Goal: Task Accomplishment & Management: Manage account settings

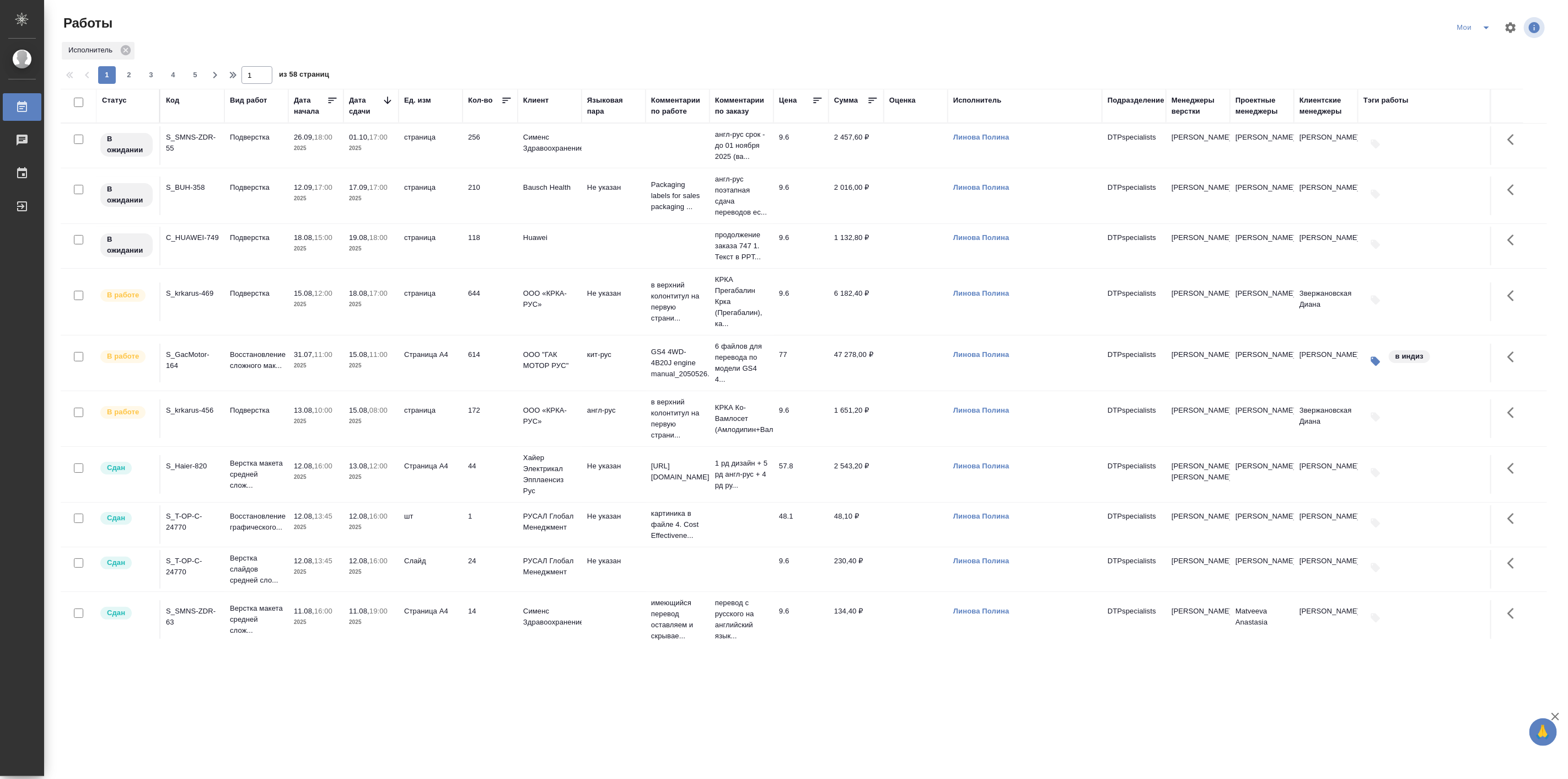
click at [231, 165] on td "Подверстка" at bounding box center [256, 145] width 64 height 38
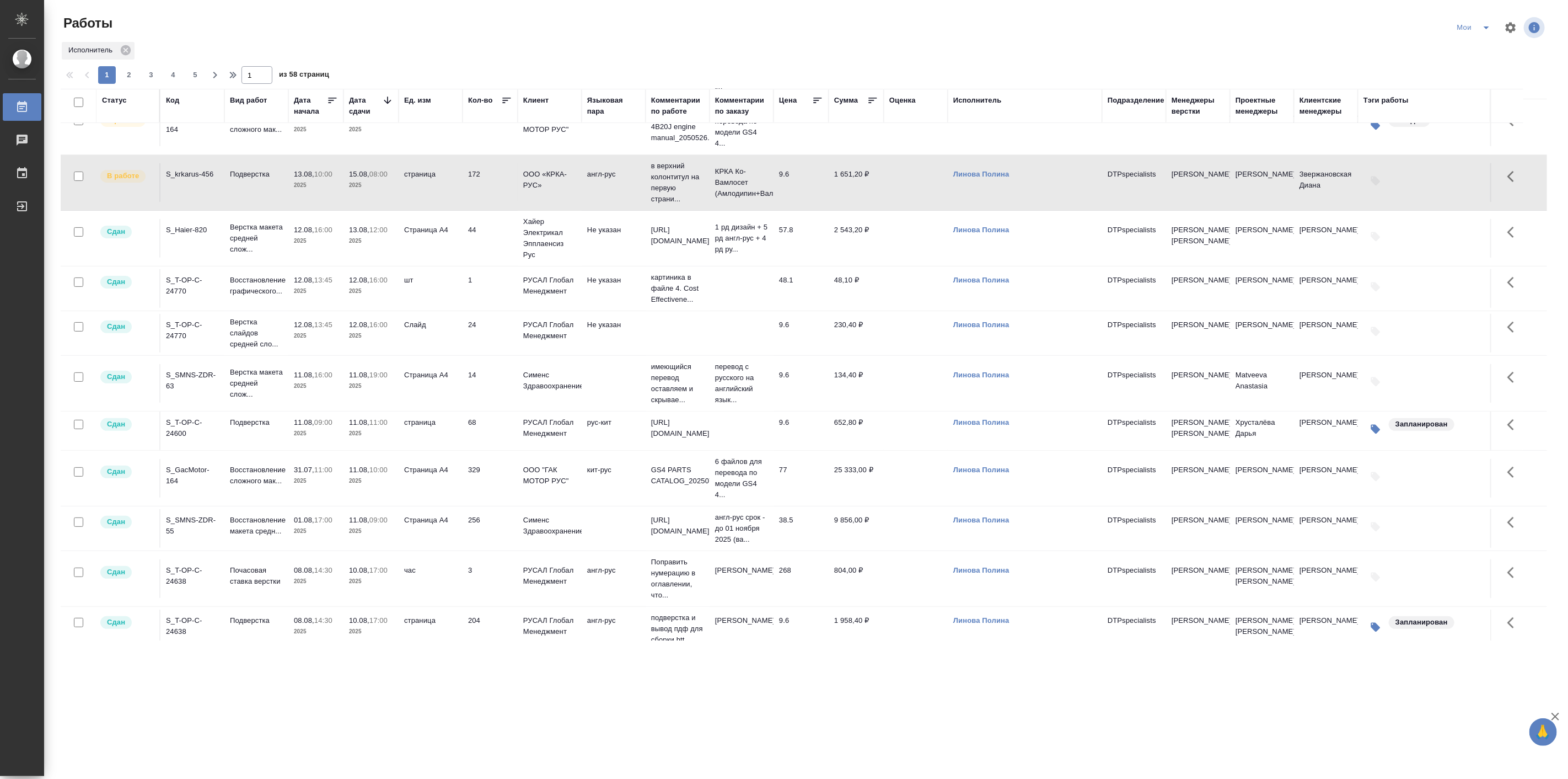
scroll to position [11, 0]
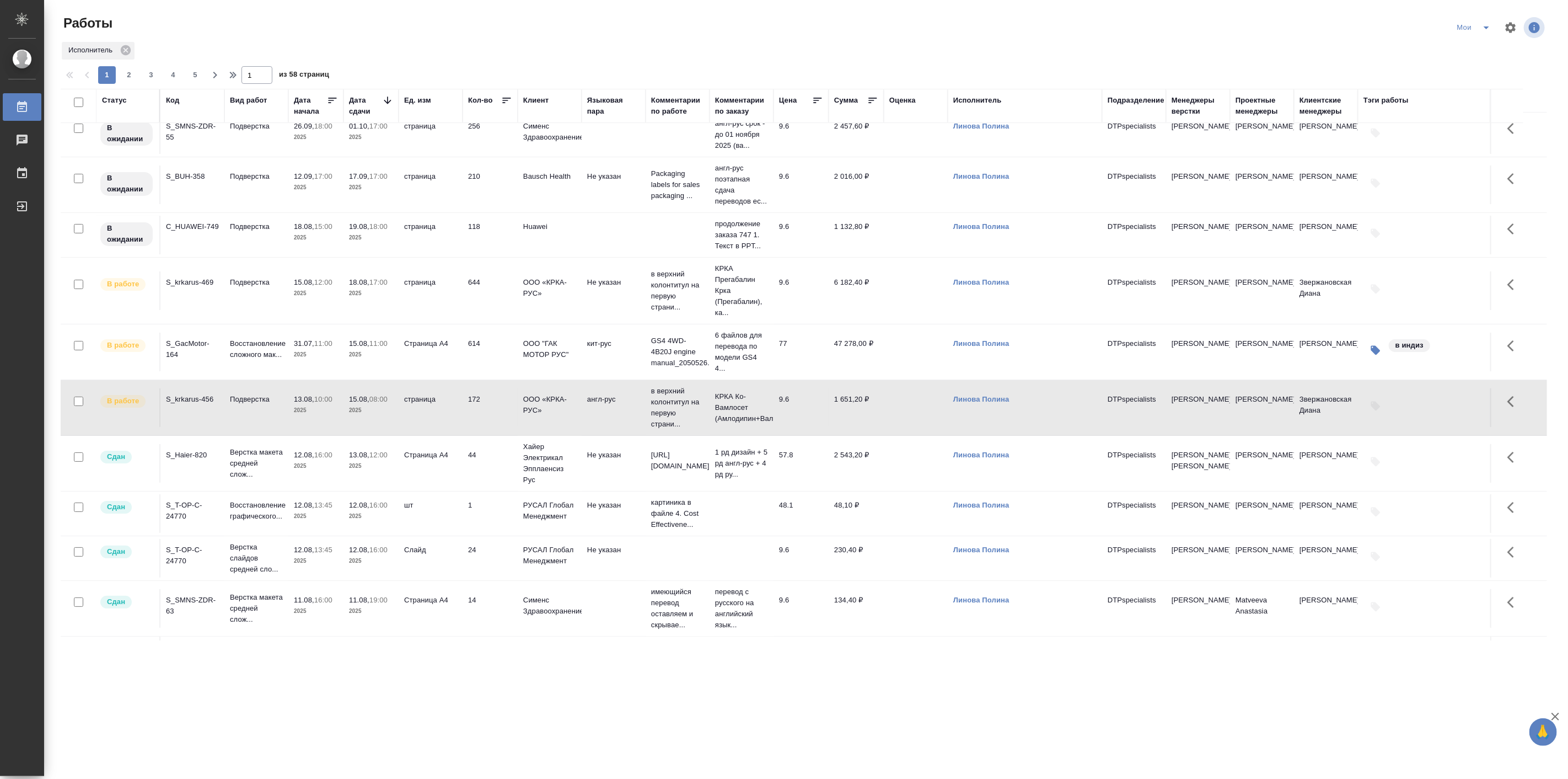
click at [267, 701] on div ".cls-1 fill:#fff; AWATERA Linova Polina Работы 0 Чаты График Выйти Работы Мои И…" at bounding box center [784, 389] width 1568 height 779
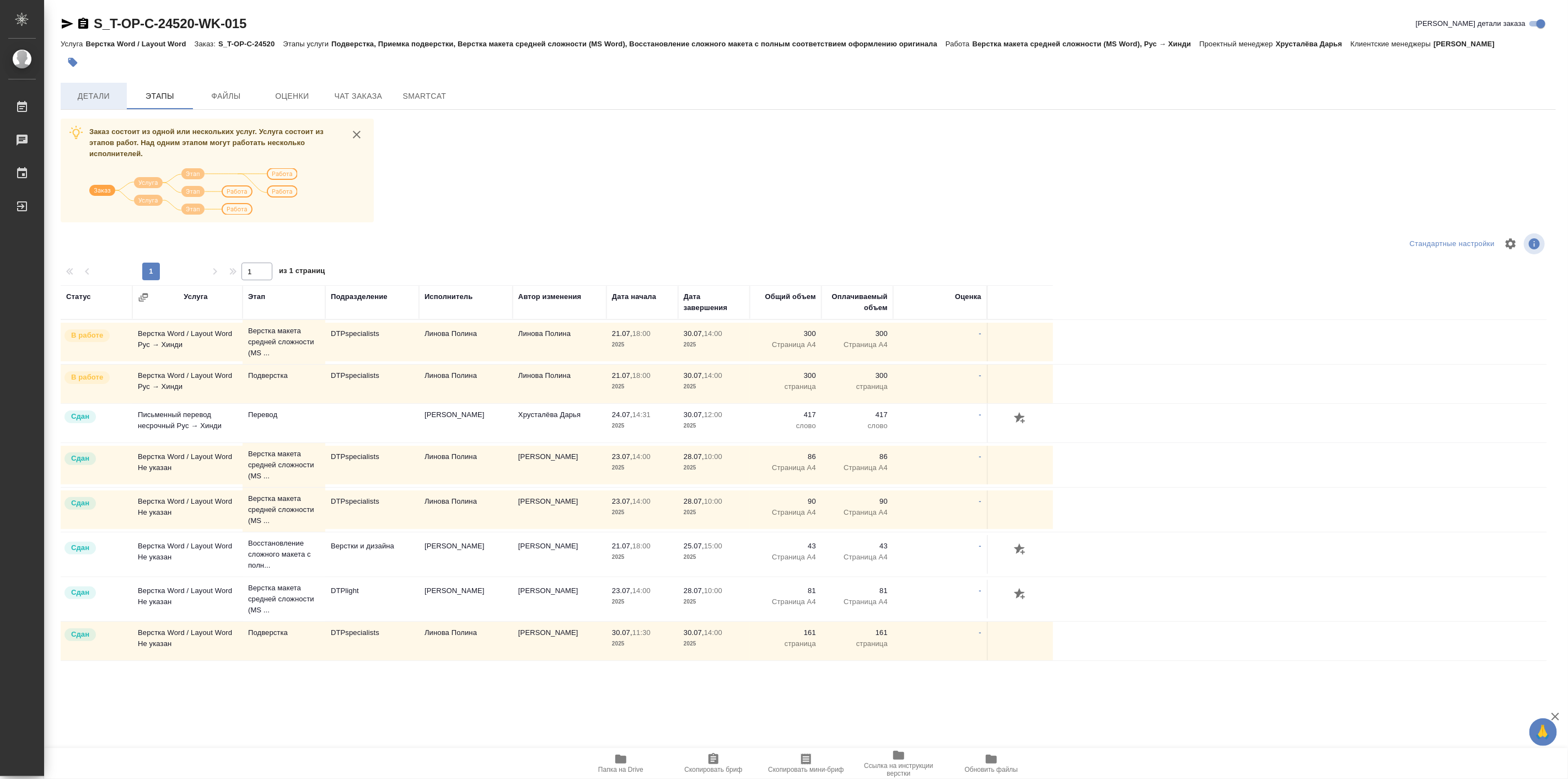
click at [97, 98] on span "Детали" at bounding box center [94, 96] width 53 height 14
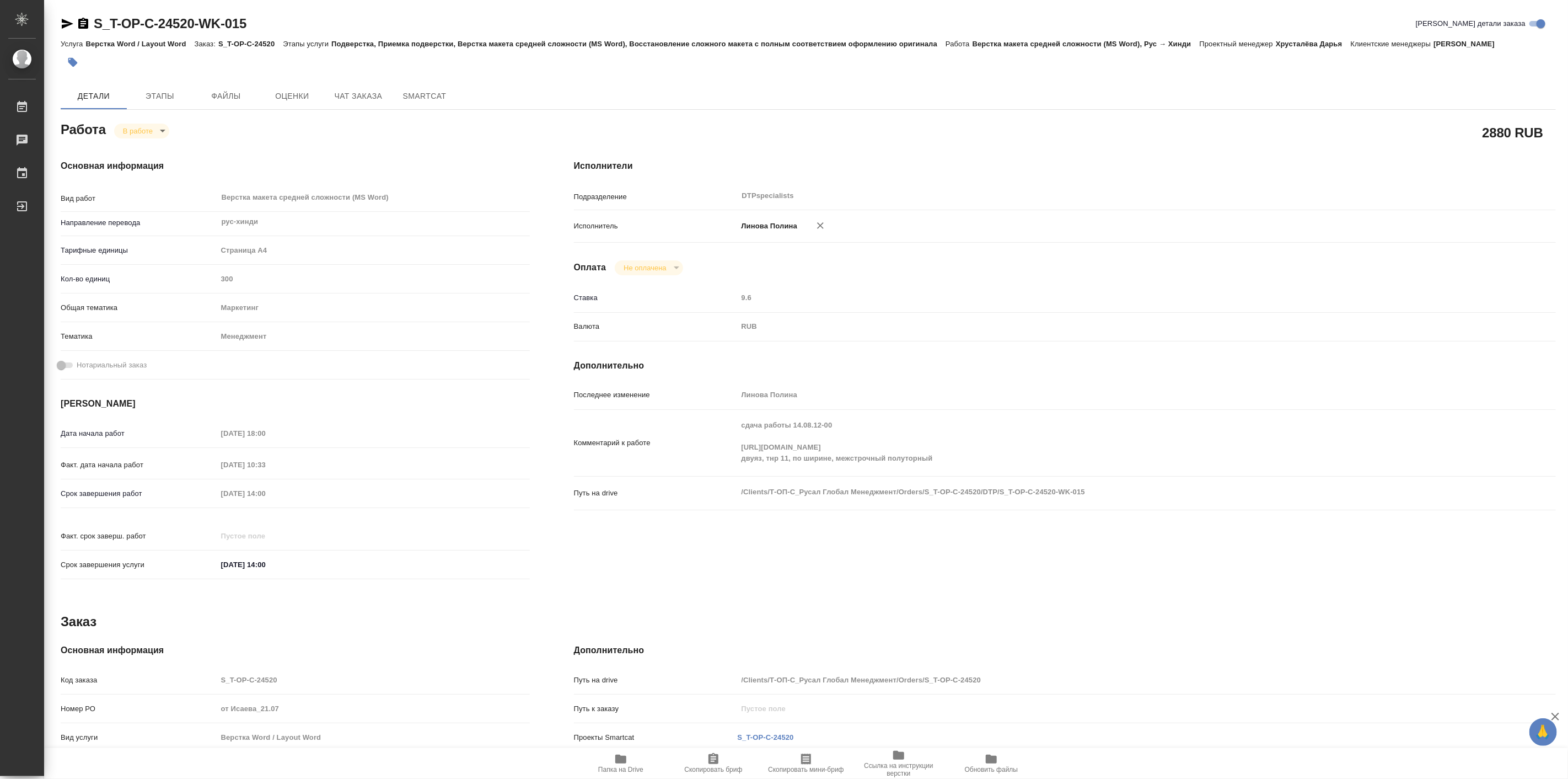
type textarea "x"
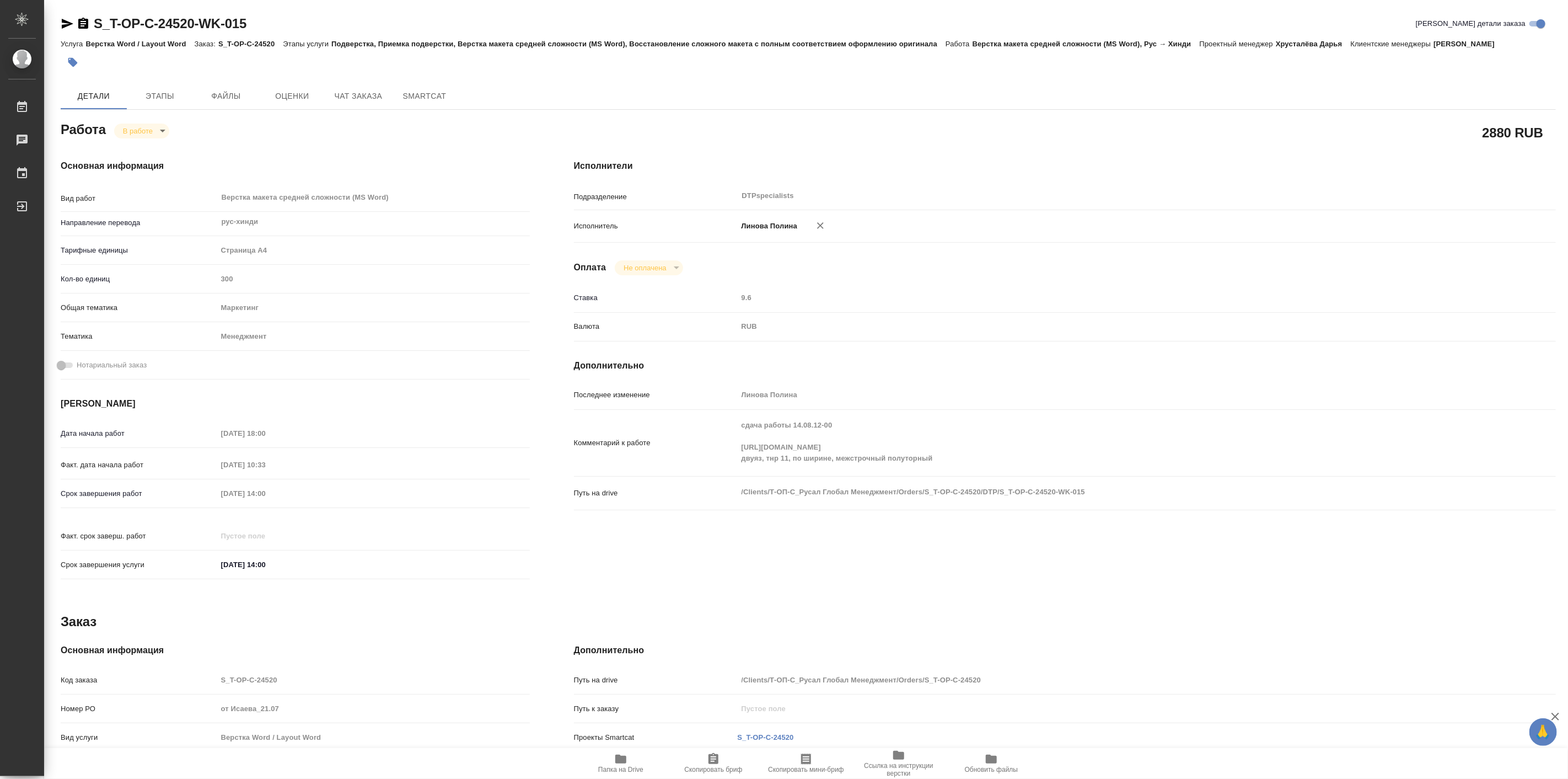
type textarea "x"
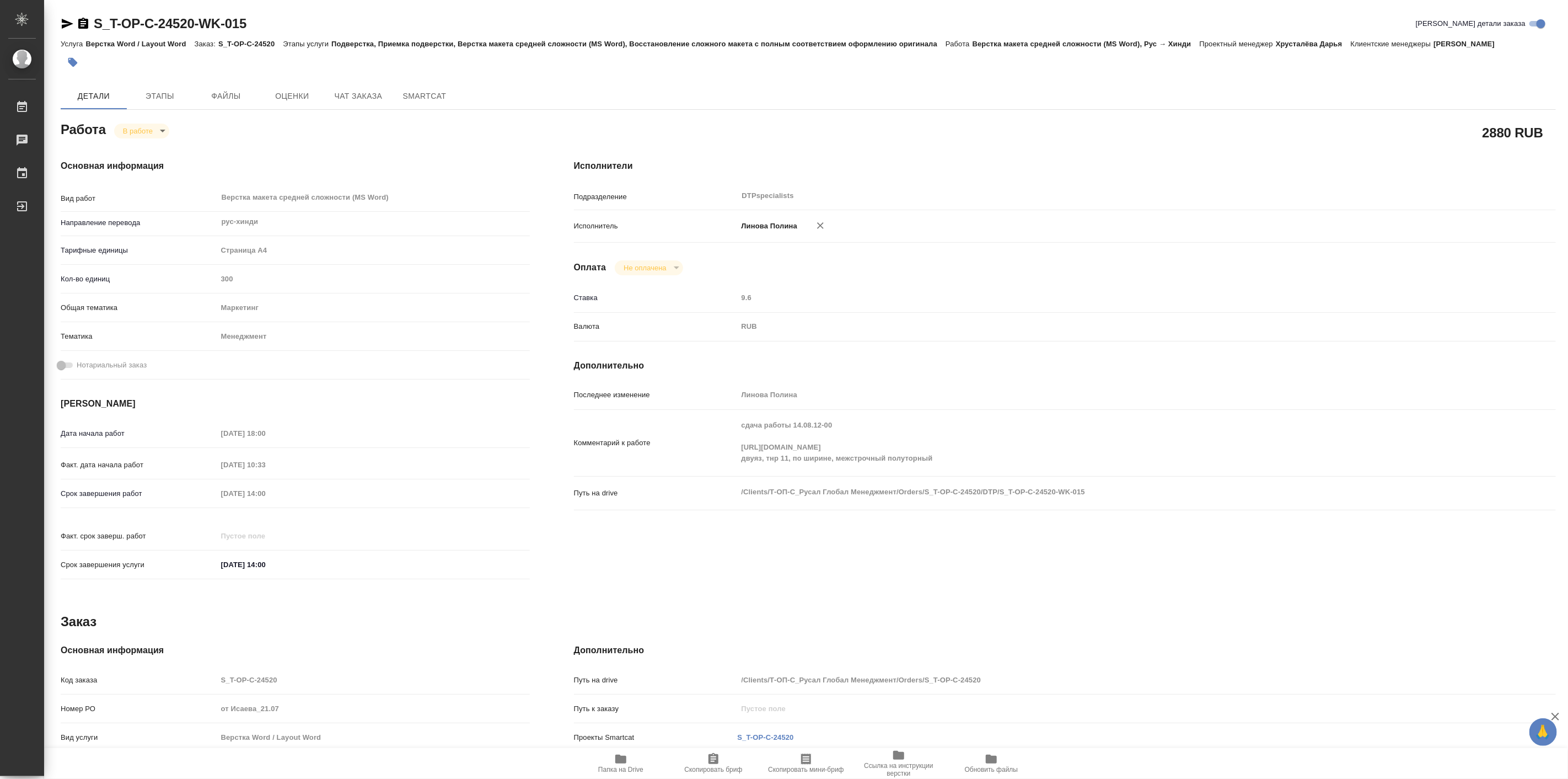
type textarea "x"
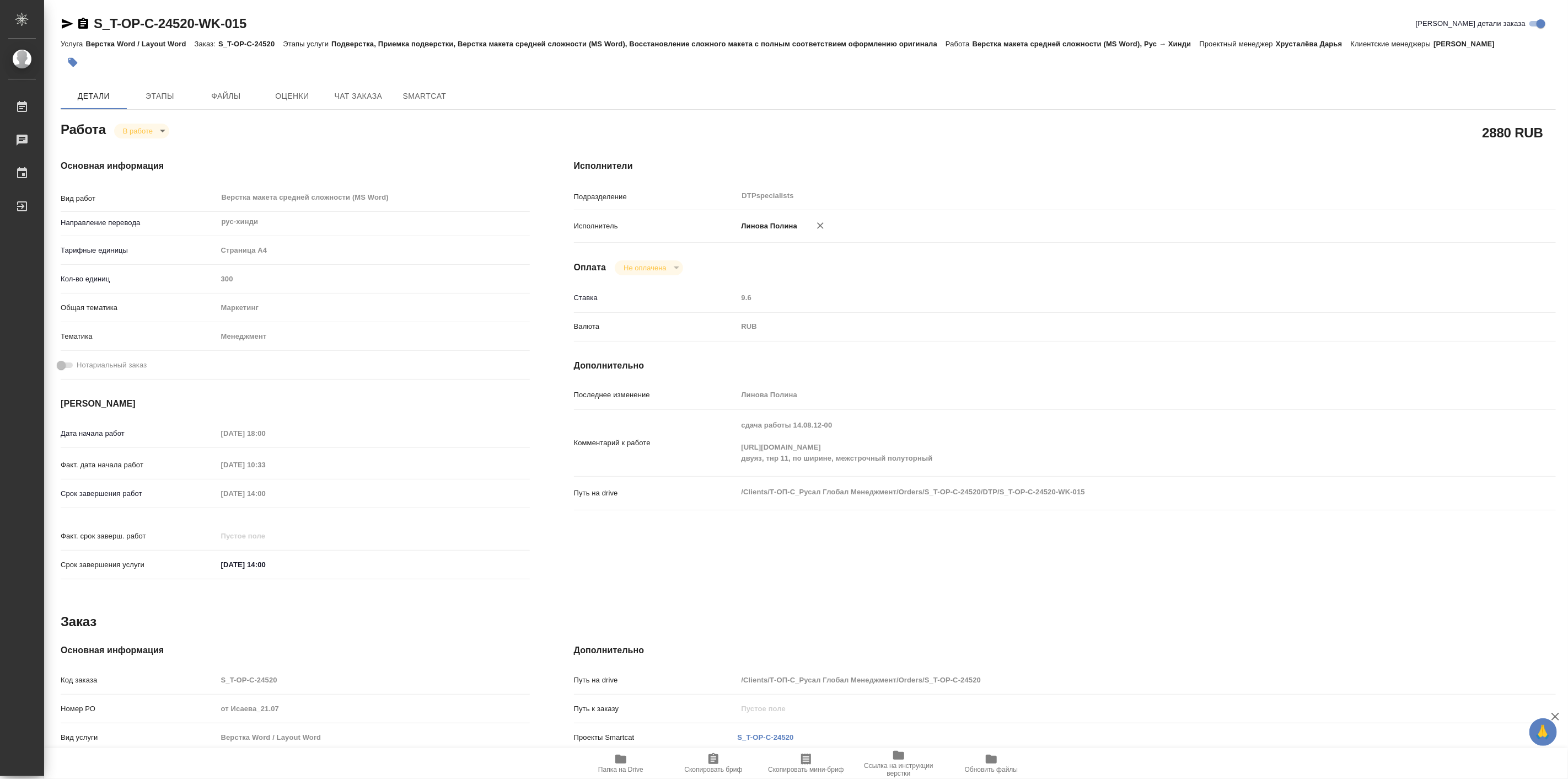
click at [515, 151] on div "Основная информация Вид работ Верстка макета средней сложности (MS Word) x ​ На…" at bounding box center [295, 373] width 513 height 471
click at [616, 761] on icon "button" at bounding box center [621, 759] width 11 height 9
